Goal: Task Accomplishment & Management: Complete application form

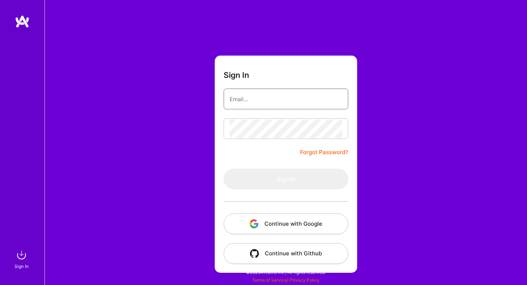
click at [282, 92] on input "email" at bounding box center [286, 99] width 113 height 19
type input "[EMAIL_ADDRESS][DOMAIN_NAME]"
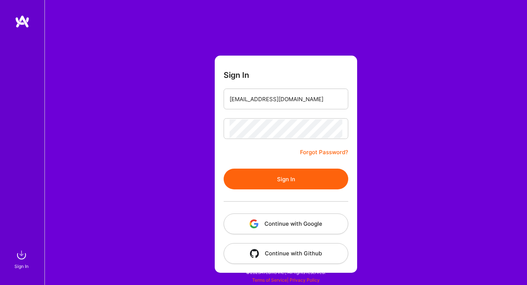
click at [292, 187] on button "Sign In" at bounding box center [286, 179] width 125 height 21
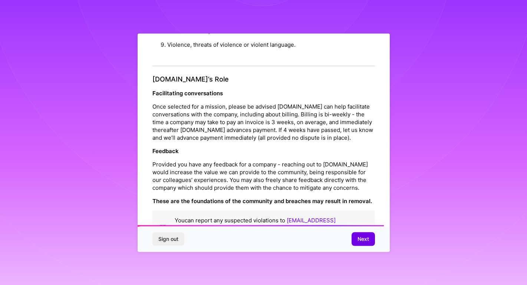
scroll to position [802, 0]
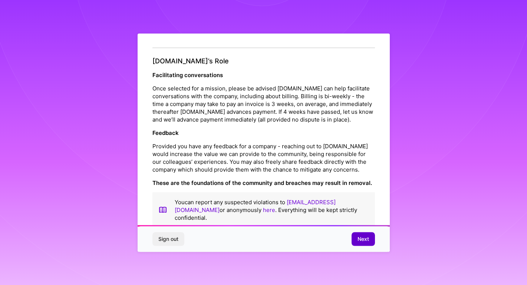
click at [363, 245] on button "Next" at bounding box center [363, 239] width 23 height 13
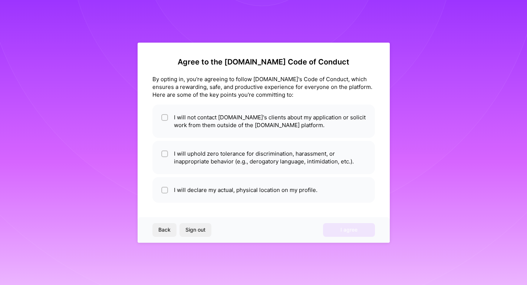
scroll to position [0, 0]
click at [283, 122] on li "I will not contact [DOMAIN_NAME]'s clients about my application or solicit work…" at bounding box center [263, 121] width 223 height 33
checkbox input "true"
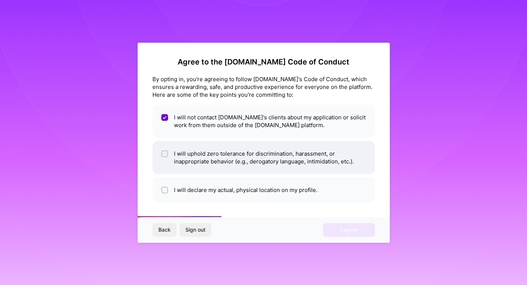
click at [301, 159] on li "I will uphold zero tolerance for discrimination, harassment, or inappropriate b…" at bounding box center [263, 157] width 223 height 33
checkbox input "true"
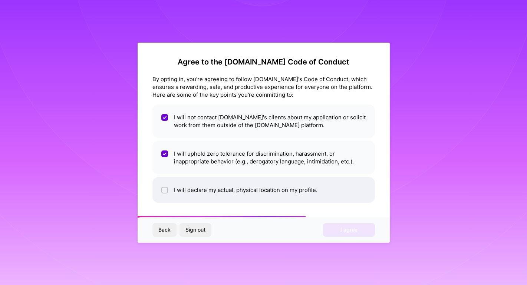
click at [311, 196] on li "I will declare my actual, physical location on my profile." at bounding box center [263, 190] width 223 height 26
checkbox input "true"
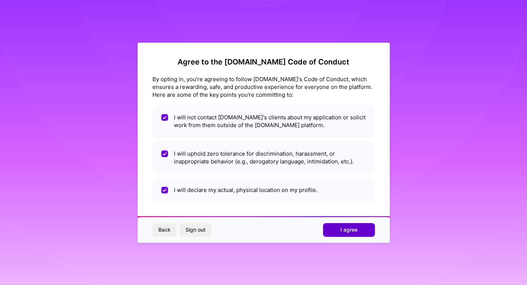
click at [348, 227] on span "I agree" at bounding box center [348, 229] width 17 height 7
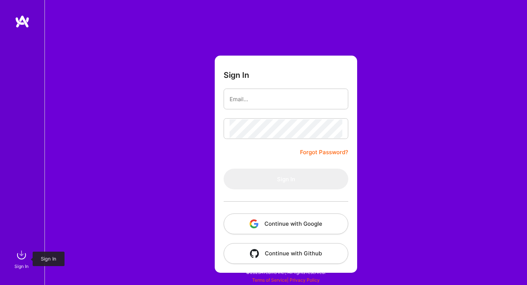
click at [23, 261] on img at bounding box center [21, 255] width 15 height 15
click at [273, 87] on form "Sign In Forgot Password? Sign In Continue with Google Continue with Github" at bounding box center [286, 164] width 142 height 217
click at [275, 98] on input "email" at bounding box center [286, 99] width 113 height 19
type input "[EMAIL_ADDRESS][DOMAIN_NAME]"
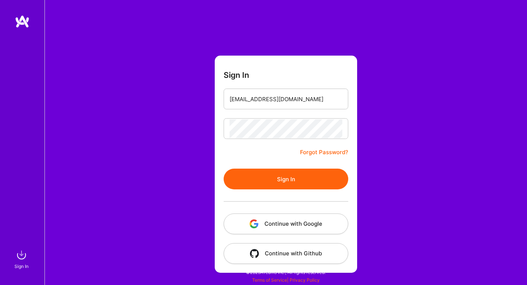
click at [292, 184] on button "Sign In" at bounding box center [286, 179] width 125 height 21
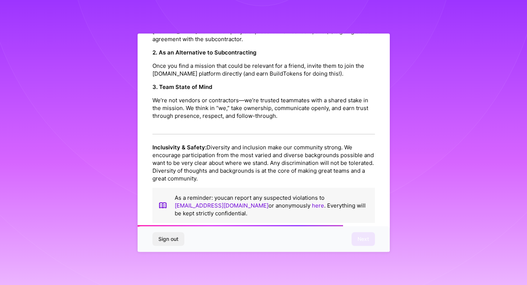
scroll to position [802, 0]
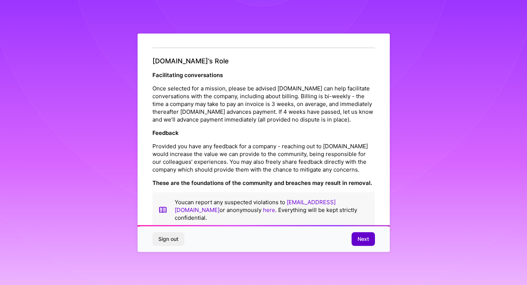
click at [359, 240] on span "Next" at bounding box center [363, 239] width 11 height 7
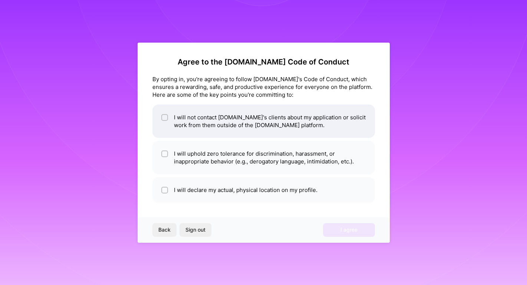
click at [289, 112] on li "I will not contact [DOMAIN_NAME]'s clients about my application or solicit work…" at bounding box center [263, 121] width 223 height 33
checkbox input "true"
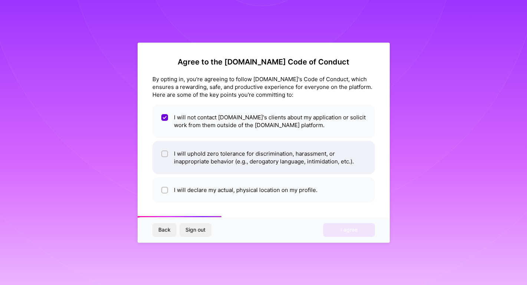
click at [289, 151] on li "I will uphold zero tolerance for discrimination, harassment, or inappropriate b…" at bounding box center [263, 157] width 223 height 33
checkbox input "true"
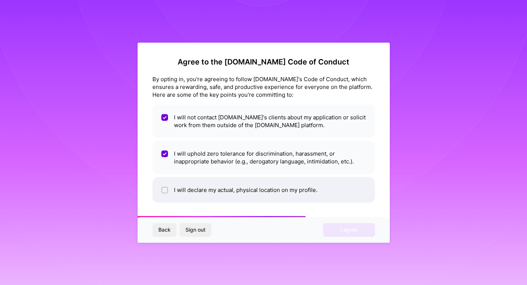
click at [289, 184] on li "I will declare my actual, physical location on my profile." at bounding box center [263, 190] width 223 height 26
checkbox input "true"
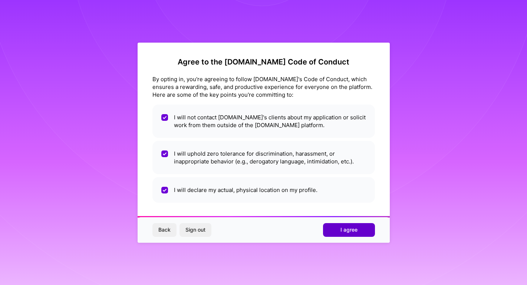
click at [343, 230] on span "I agree" at bounding box center [348, 229] width 17 height 7
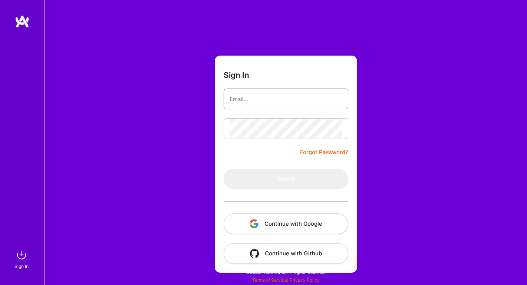
click at [306, 97] on input "email" at bounding box center [286, 99] width 113 height 19
type input "[EMAIL_ADDRESS][DOMAIN_NAME]"
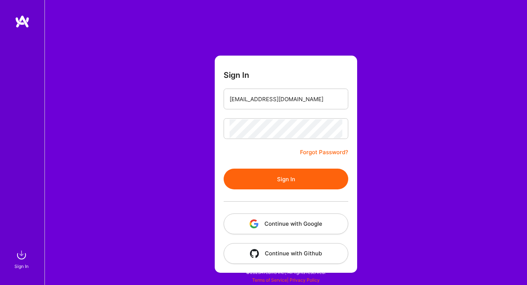
click at [283, 179] on button "Sign In" at bounding box center [286, 179] width 125 height 21
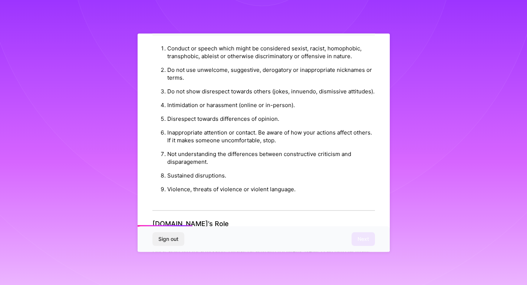
scroll to position [802, 0]
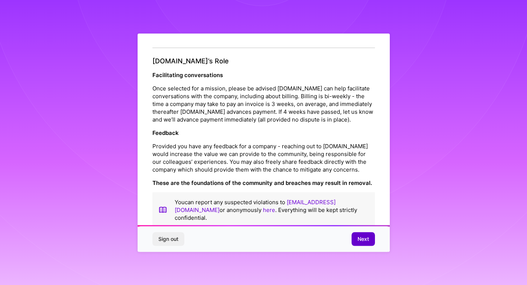
click at [366, 236] on span "Next" at bounding box center [363, 239] width 11 height 7
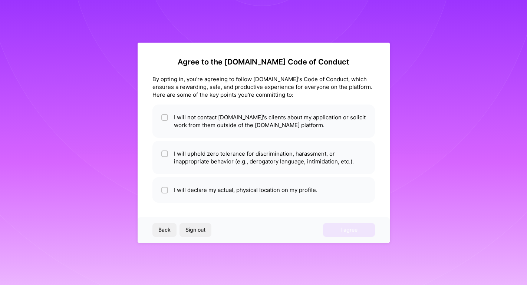
scroll to position [0, 0]
click at [240, 113] on li "I will not contact [DOMAIN_NAME]'s clients about my application or solicit work…" at bounding box center [263, 121] width 223 height 33
checkbox input "true"
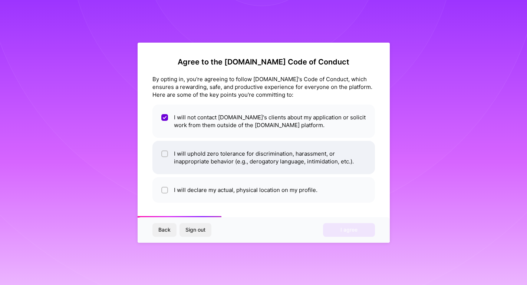
click at [249, 150] on li "I will uphold zero tolerance for discrimination, harassment, or inappropriate b…" at bounding box center [263, 157] width 223 height 33
checkbox input "true"
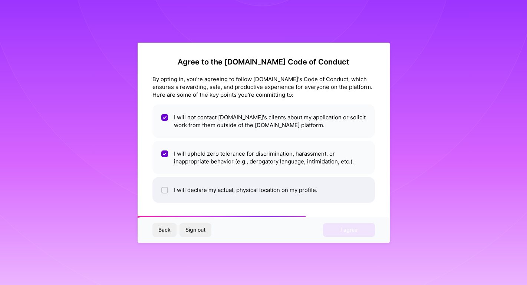
click at [255, 180] on li "I will declare my actual, physical location on my profile." at bounding box center [263, 190] width 223 height 26
checkbox input "true"
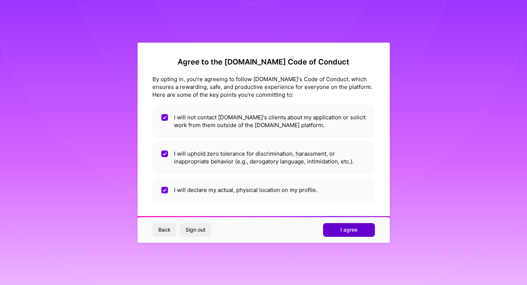
click at [358, 232] on button "I agree" at bounding box center [349, 229] width 52 height 13
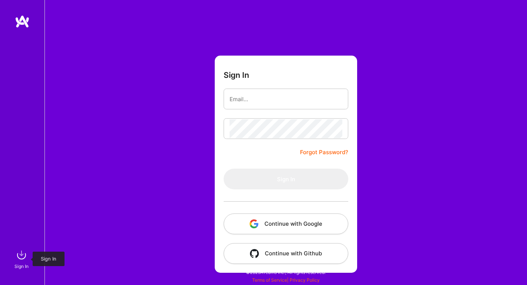
click at [20, 255] on img at bounding box center [21, 255] width 15 height 15
